Goal: Use online tool/utility: Utilize a website feature to perform a specific function

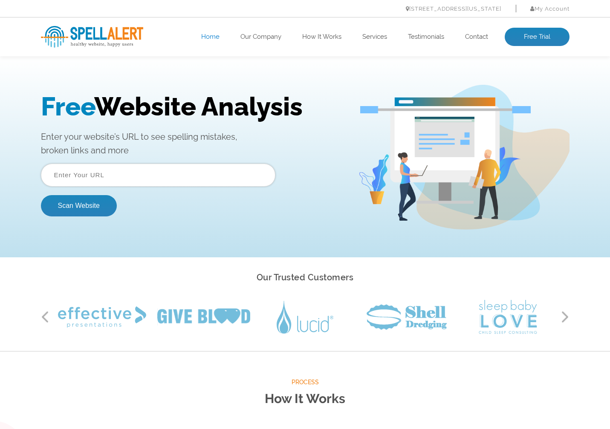
click at [154, 166] on input "text" at bounding box center [158, 175] width 234 height 23
type input "http://masumi.network"
click at [77, 196] on button "Scan Website" at bounding box center [79, 205] width 76 height 21
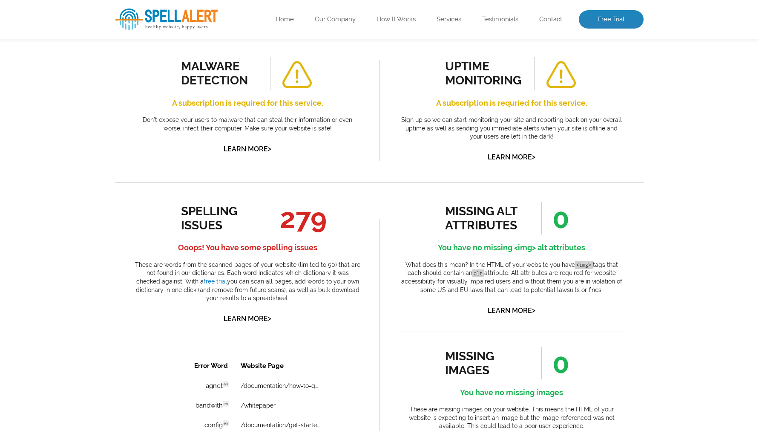
scroll to position [338, 0]
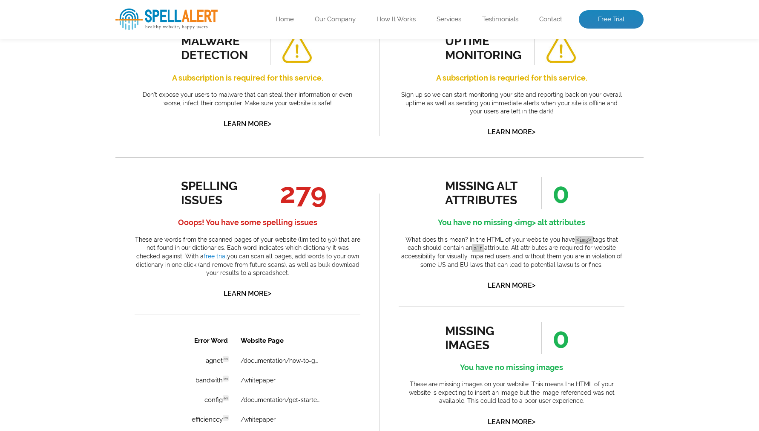
drag, startPoint x: 329, startPoint y: 216, endPoint x: 333, endPoint y: 236, distance: 20.4
click at [330, 220] on div "spelling issues 279 Ooops! You have some spelling issues These are words from t…" at bounding box center [248, 238] width 226 height 123
click at [342, 252] on p "These are words from the scanned pages of your website (limited to 50) that are…" at bounding box center [248, 257] width 226 height 42
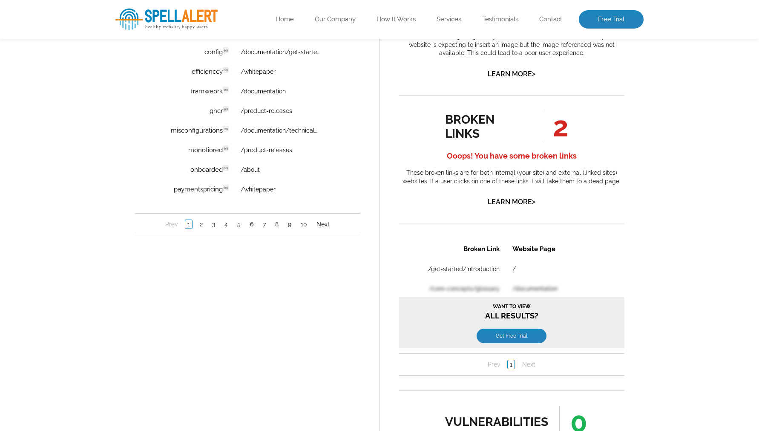
scroll to position [650, 0]
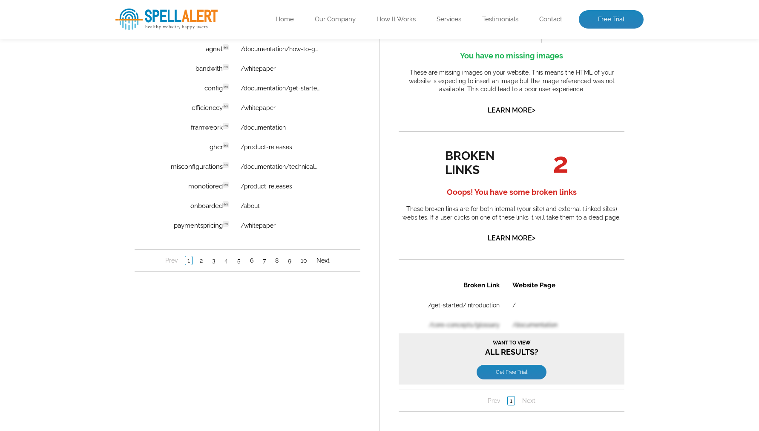
click at [323, 239] on div "Error Word Website Page agnet en Discovered: 08-11-2025 scan Dictionaries: en /…" at bounding box center [248, 144] width 226 height 253
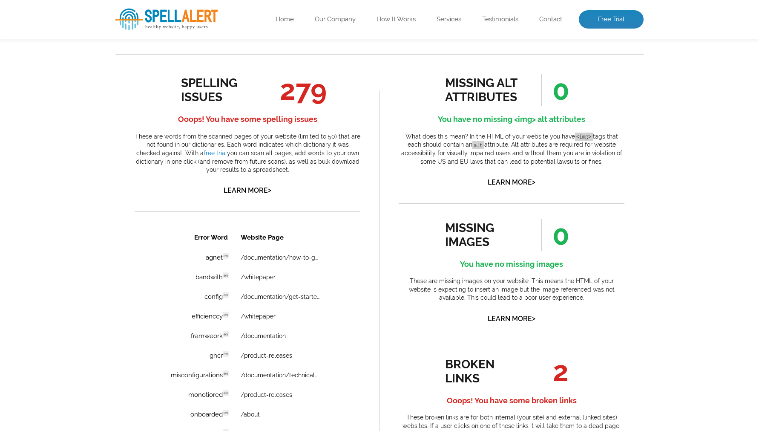
scroll to position [428, 0]
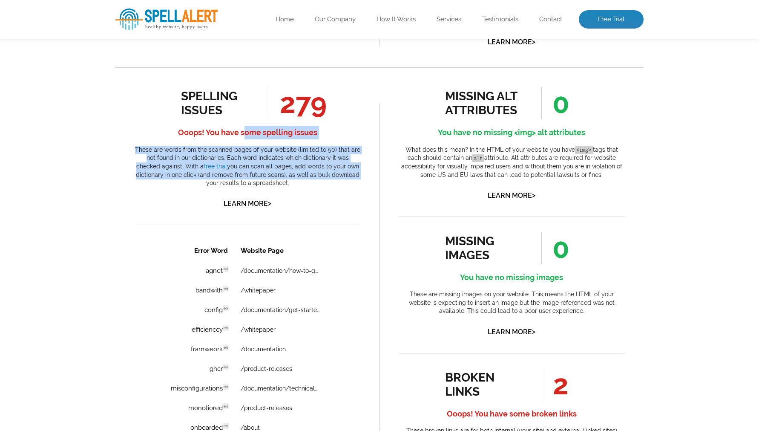
drag, startPoint x: 326, startPoint y: 178, endPoint x: 254, endPoint y: 144, distance: 80.0
click at [245, 138] on div "spelling issues 279 Ooops! You have some spelling issues These are words from t…" at bounding box center [248, 148] width 226 height 123
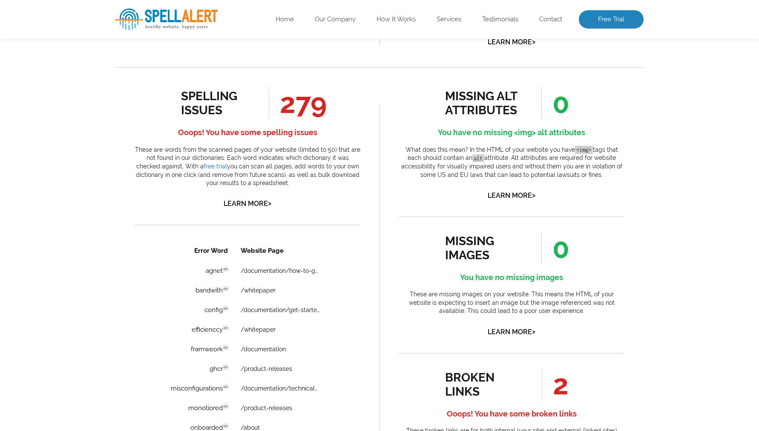
click at [282, 158] on p "These are words from the scanned pages of your website (limited to 50) that are…" at bounding box center [248, 167] width 226 height 42
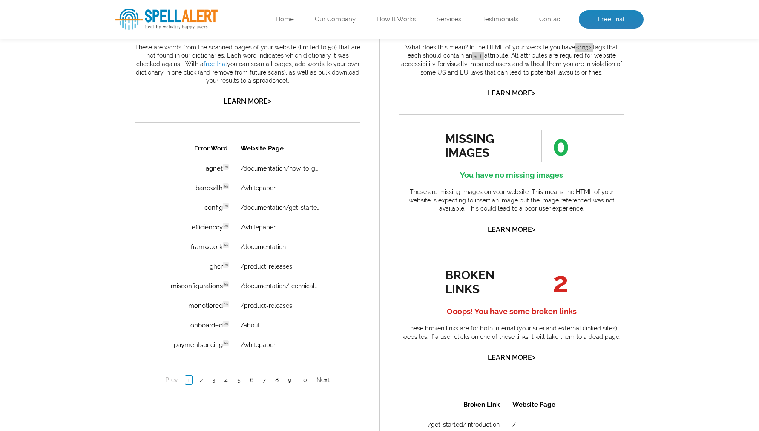
click at [70, 196] on div "Pages Scanned 41 Number of pages scanned. May be limited. Pages scanned are the…" at bounding box center [379, 176] width 759 height 1053
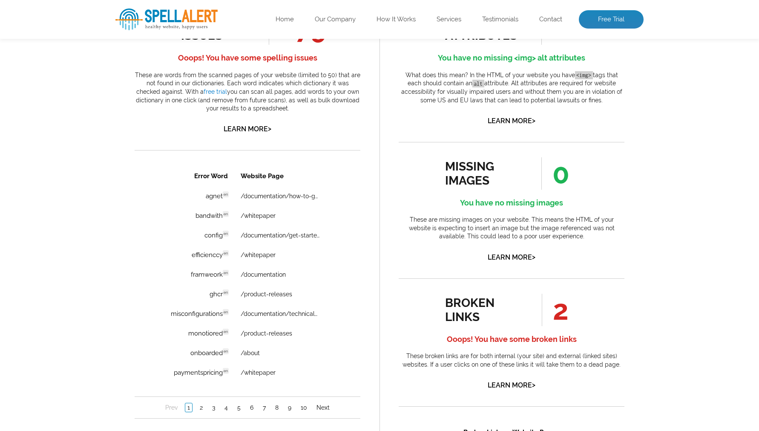
scroll to position [591, 0]
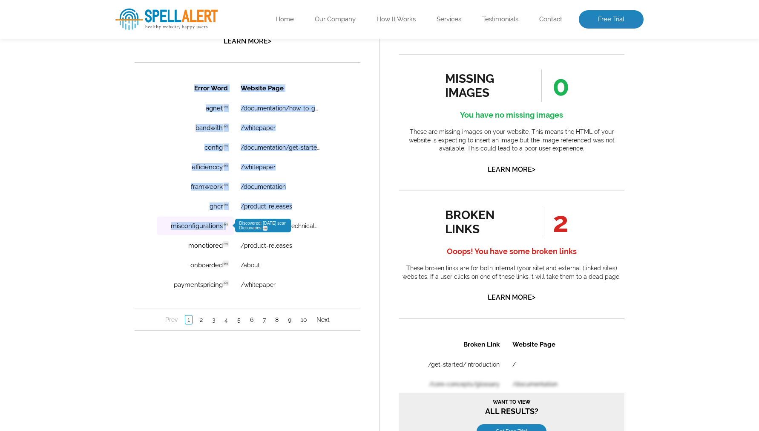
drag, startPoint x: 146, startPoint y: 224, endPoint x: 225, endPoint y: 227, distance: 79.3
click at [225, 227] on div "Error Word Website Page agnet en Discovered: 08-11-2025 scan Dictionaries: en /…" at bounding box center [248, 204] width 226 height 253
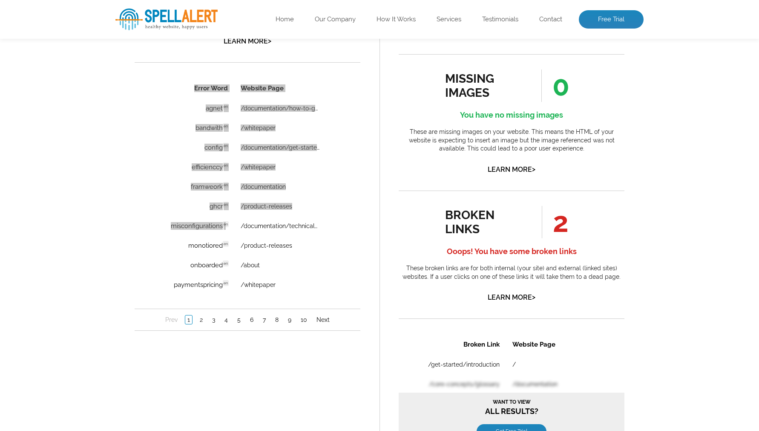
click at [134, 227] on div "spelling issues 279 Ooops! You have some spelling issues These are words from t…" at bounding box center [247, 261] width 264 height 713
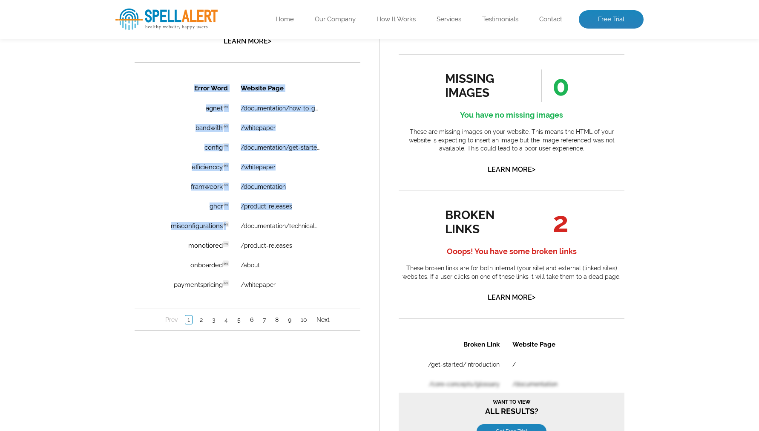
click at [150, 227] on div "Error Word Website Page agnet en Discovered: 08-11-2025 scan Dictionaries: en /…" at bounding box center [248, 204] width 226 height 253
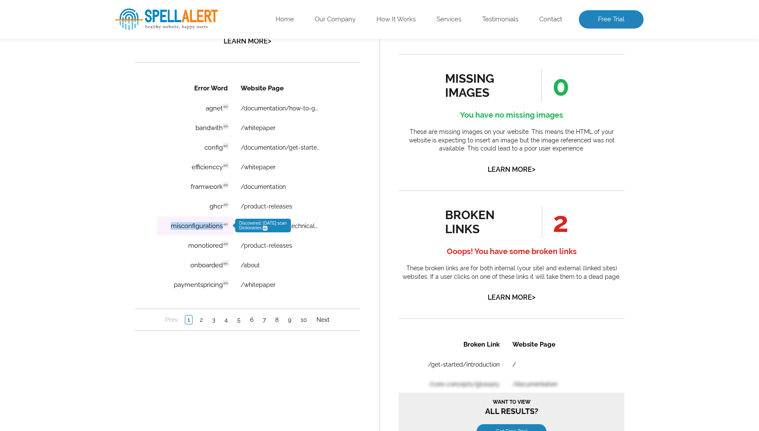
drag, startPoint x: 163, startPoint y: 228, endPoint x: 225, endPoint y: 225, distance: 61.9
click at [225, 225] on td "misconfigurations en Discovered: 08-11-2025 scan Dictionaries: en" at bounding box center [195, 225] width 77 height 19
copy td "misconfigurations"
click at [94, 253] on div "Pages Scanned 41 Number of pages scanned. May be limited. Pages scanned are the…" at bounding box center [379, 116] width 759 height 1053
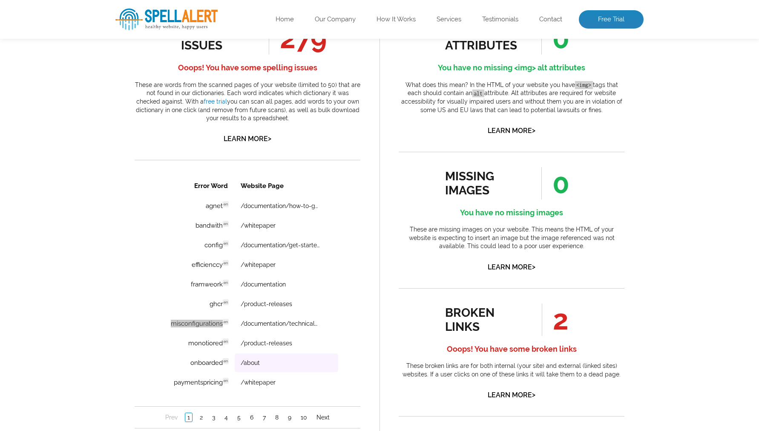
scroll to position [488, 0]
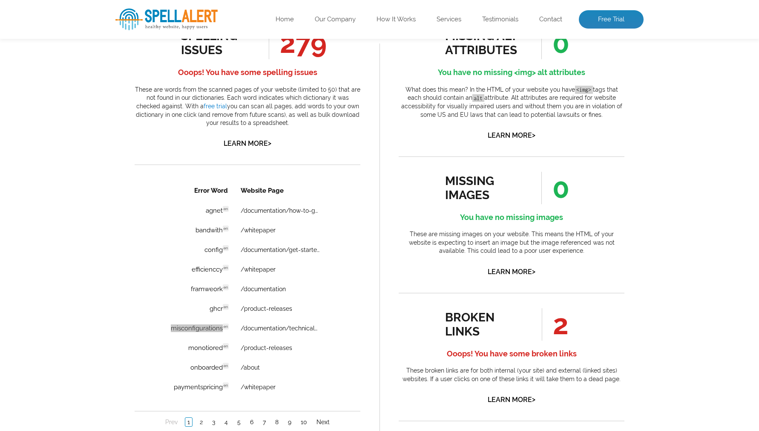
click at [112, 191] on div "Pages Scanned 41 Number of pages scanned. May be limited. Pages scanned are the…" at bounding box center [379, 219] width 541 height 1002
click at [298, 156] on ul "spelling issues 279 Ooops! You have some spelling issues These are words from t…" at bounding box center [248, 231] width 226 height 408
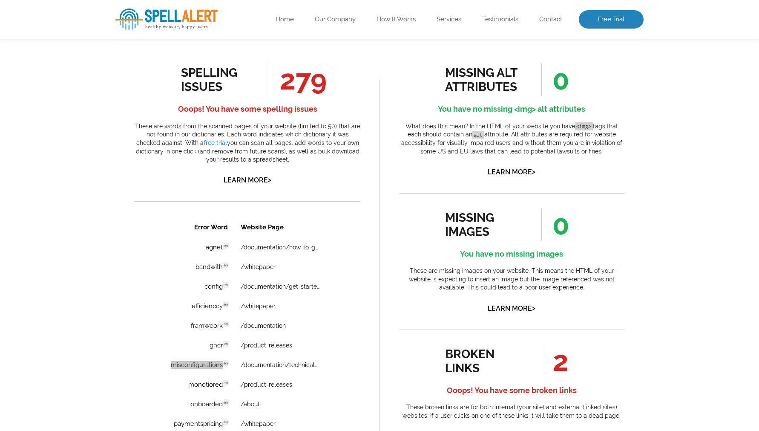
scroll to position [549, 0]
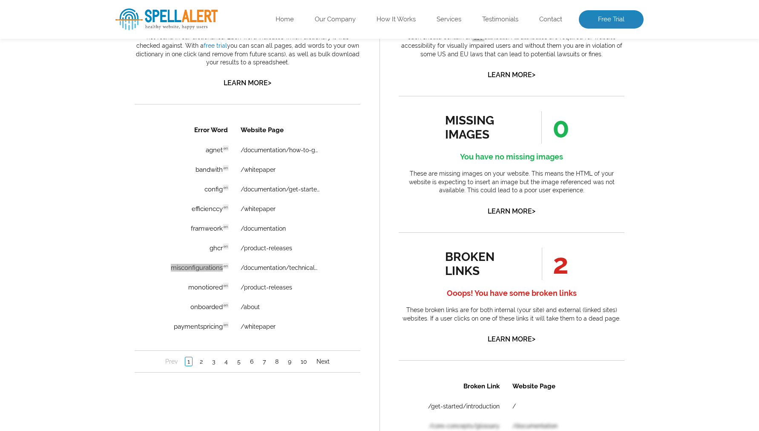
click at [75, 220] on div "Pages Scanned 41 Number of pages scanned. May be limited. Pages scanned are the…" at bounding box center [379, 158] width 759 height 1053
click at [73, 297] on div "Pages Scanned 41 Number of pages scanned. May be limited. Pages scanned are the…" at bounding box center [379, 158] width 759 height 1053
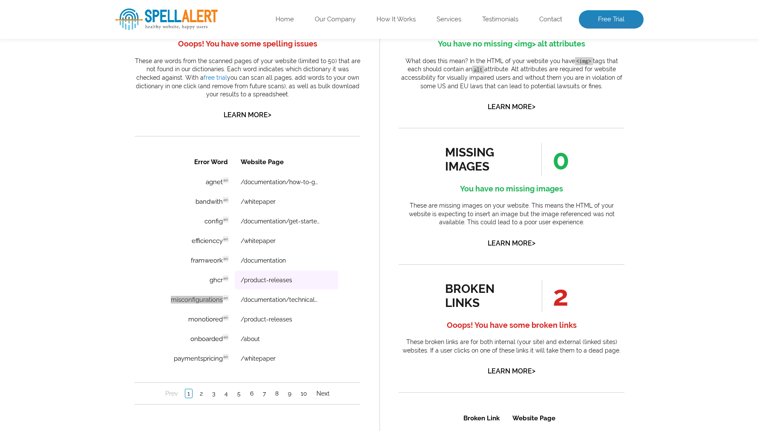
scroll to position [602, 0]
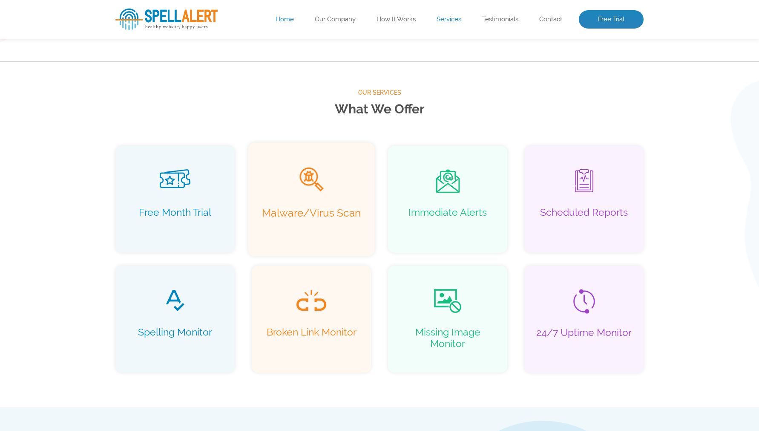
scroll to position [549, 0]
